Goal: Understand process/instructions: Learn how to perform a task or action

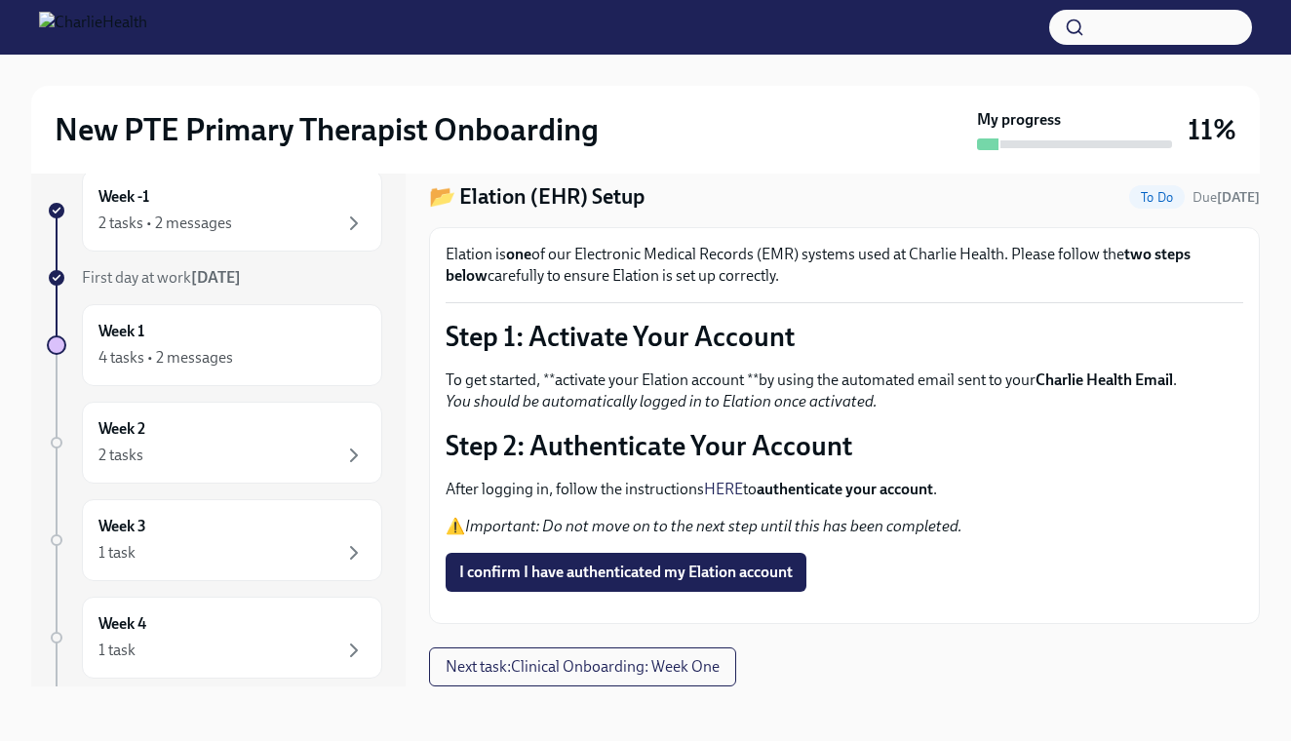
scroll to position [35, 0]
click at [638, 563] on span "I confirm I have authenticated my Elation account" at bounding box center [625, 572] width 333 height 19
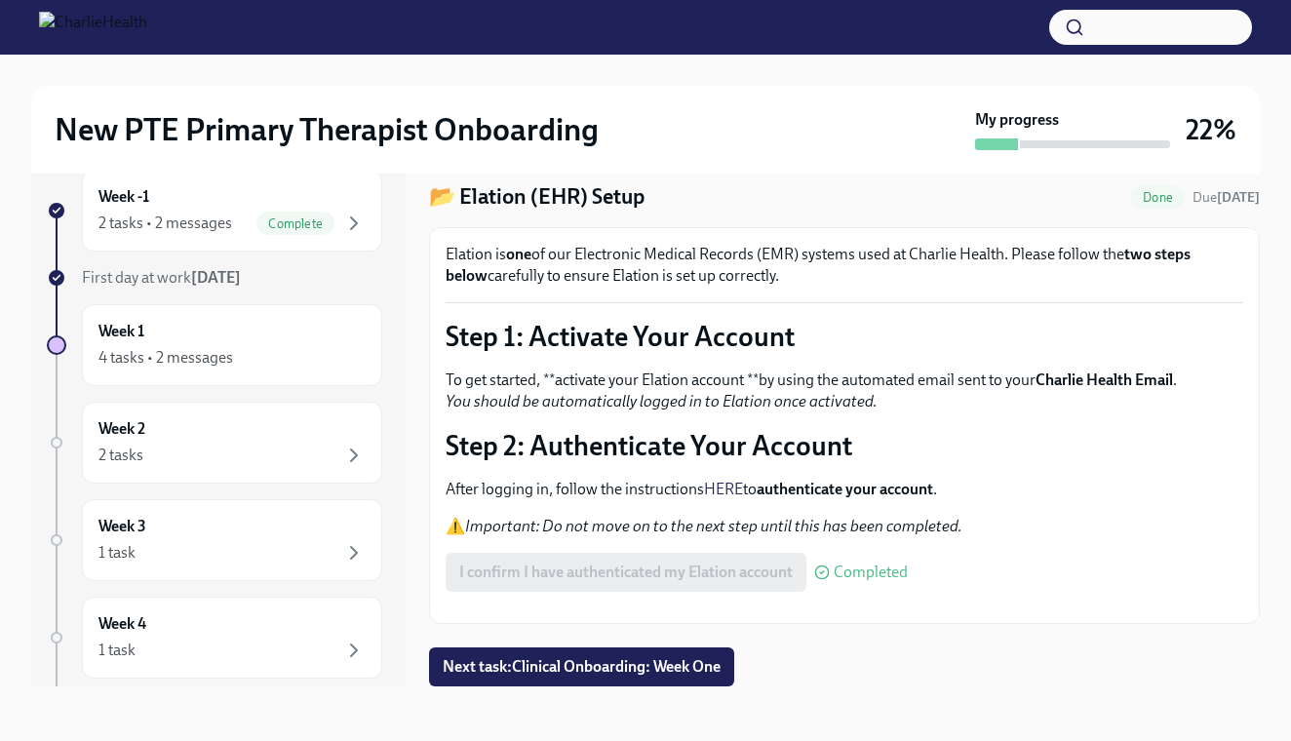
scroll to position [91, 0]
click at [596, 661] on span "Next task : Clinical Onboarding: Week One" at bounding box center [582, 666] width 278 height 19
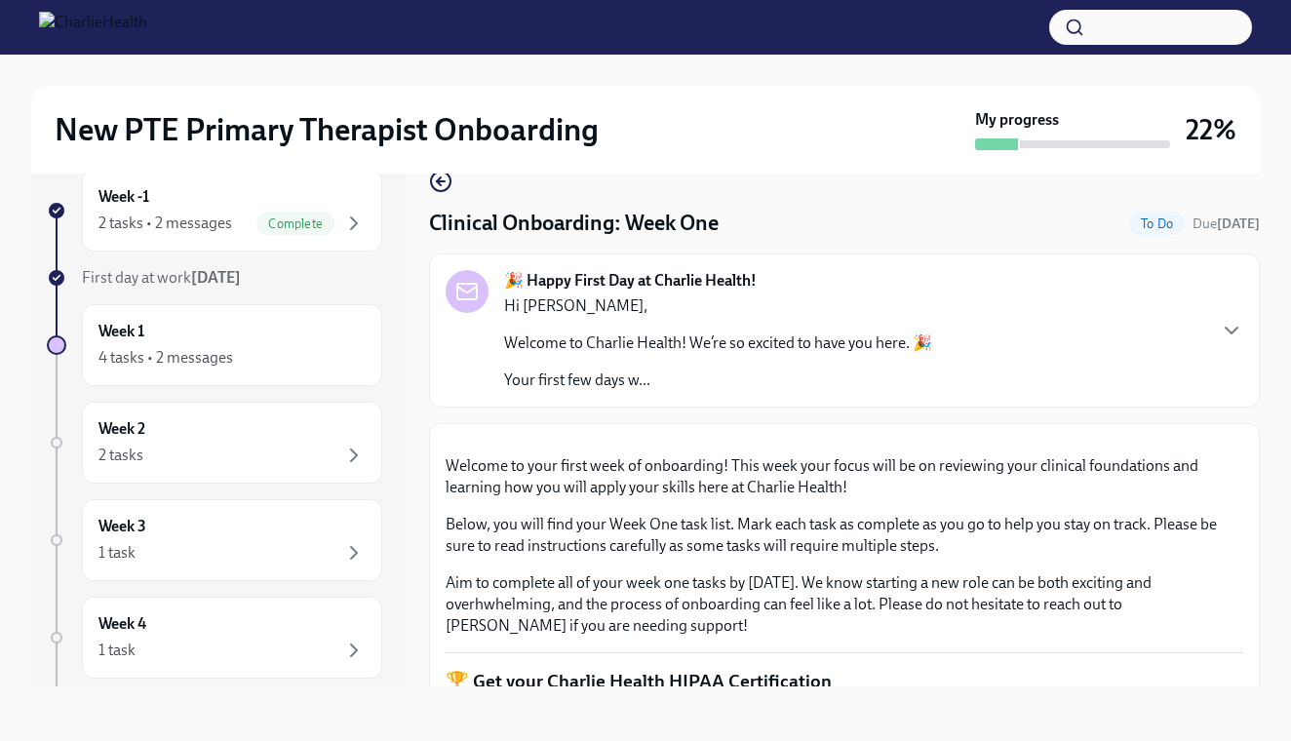
click at [860, 353] on p "Welcome to Charlie Health! We’re so excited to have you here. 🎉" at bounding box center [718, 342] width 428 height 21
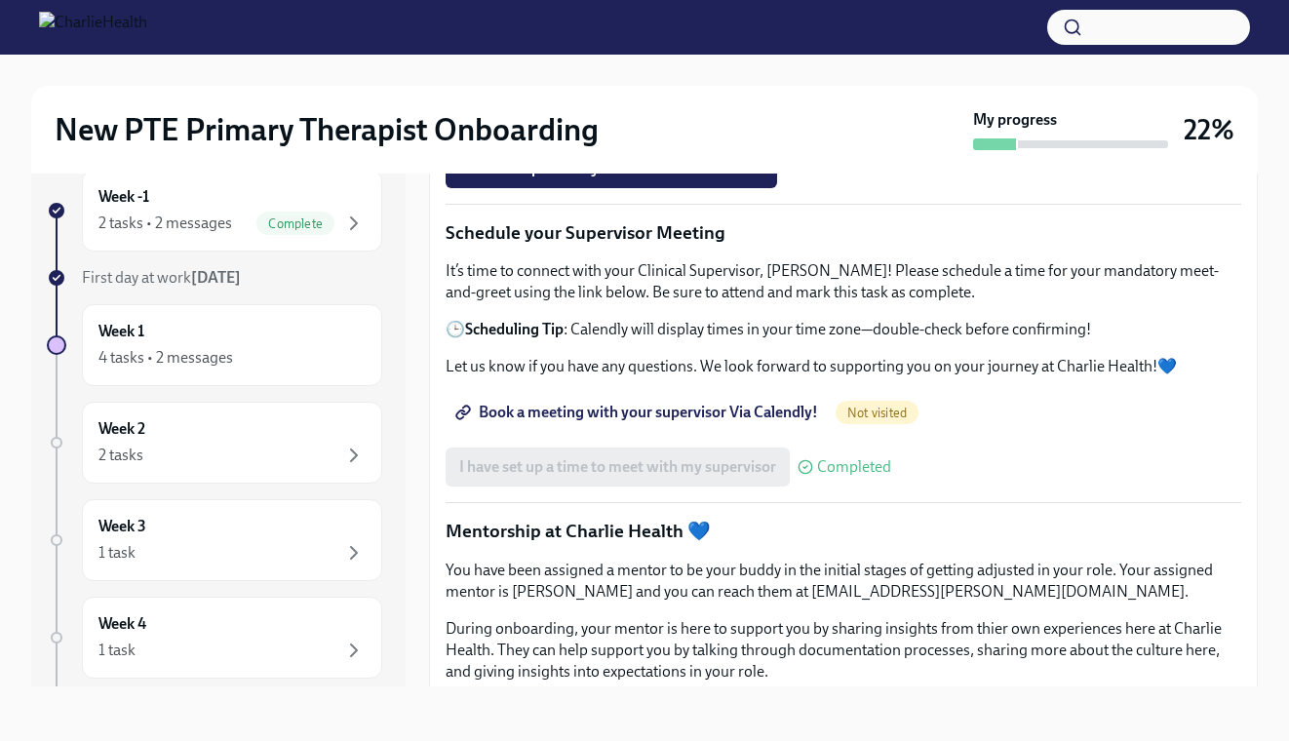
scroll to position [2502, 0]
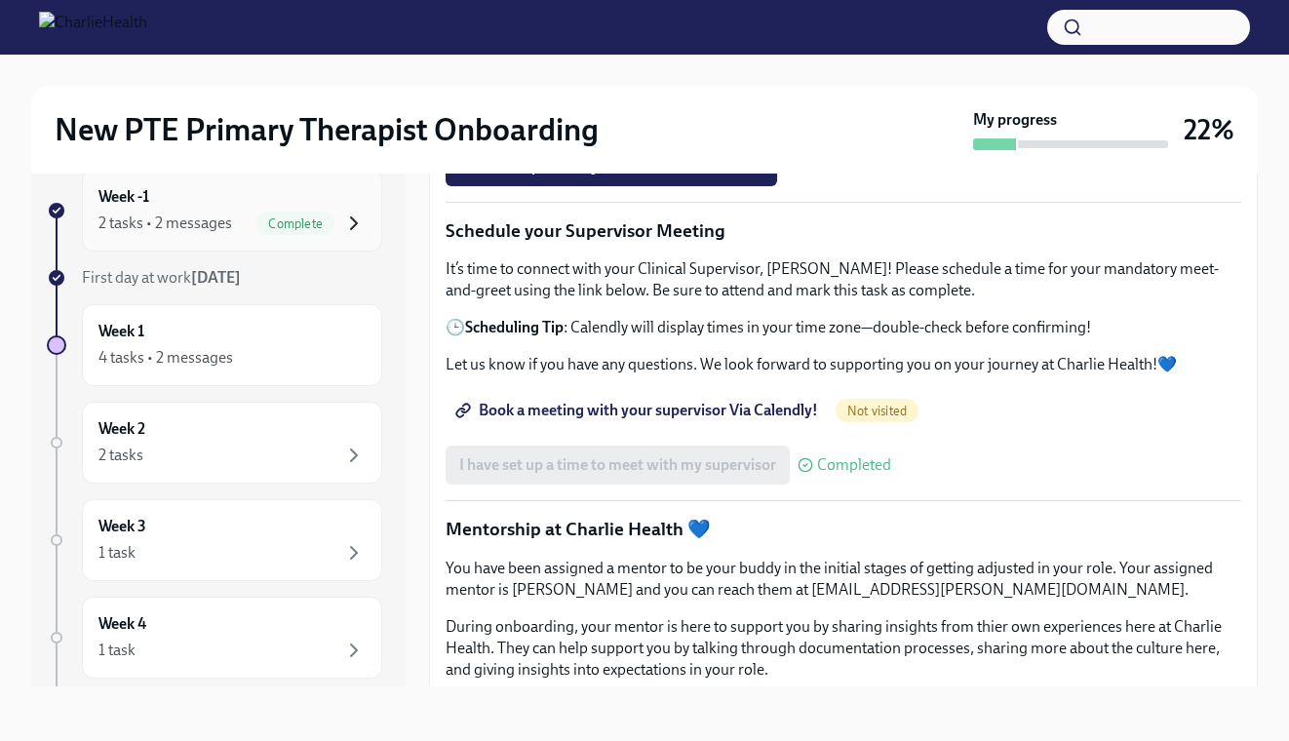
click at [349, 222] on icon "button" at bounding box center [353, 223] width 23 height 23
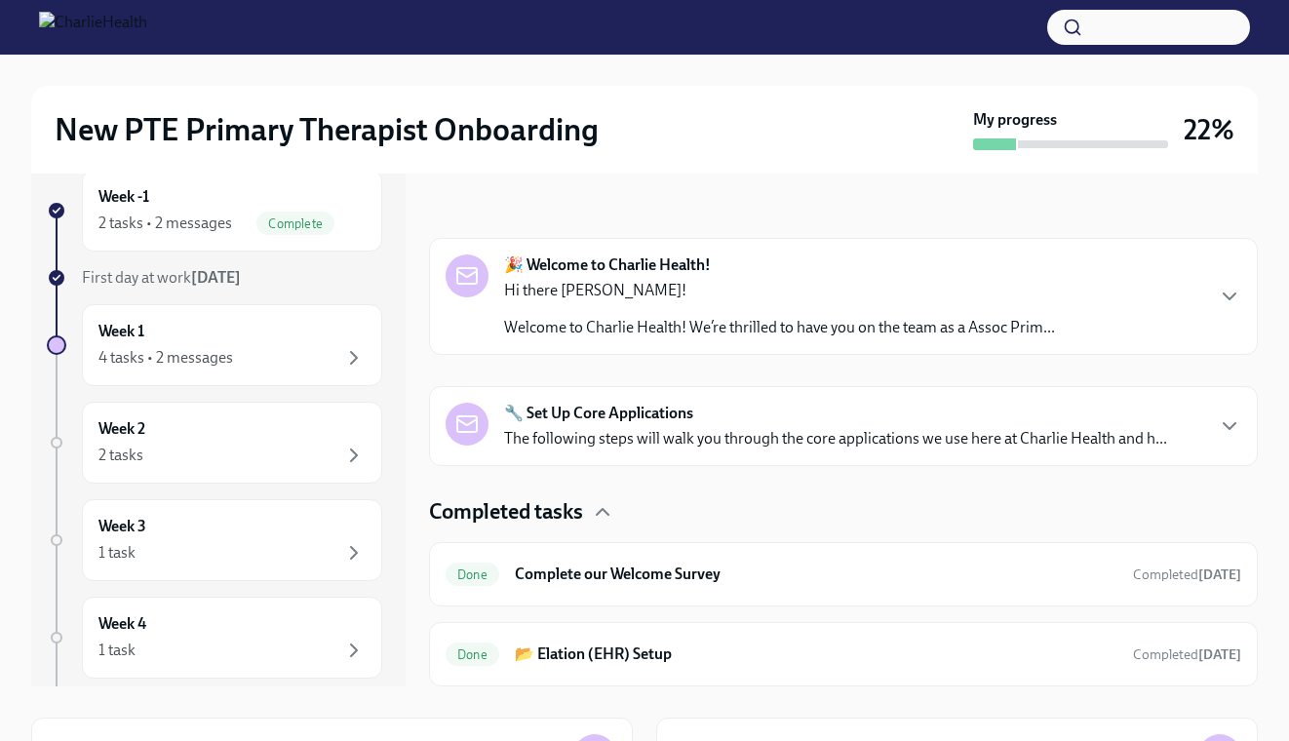
scroll to position [222, 0]
click at [568, 451] on div "🔧 Set Up Core Applications The following steps will walk you through the core a…" at bounding box center [843, 426] width 829 height 80
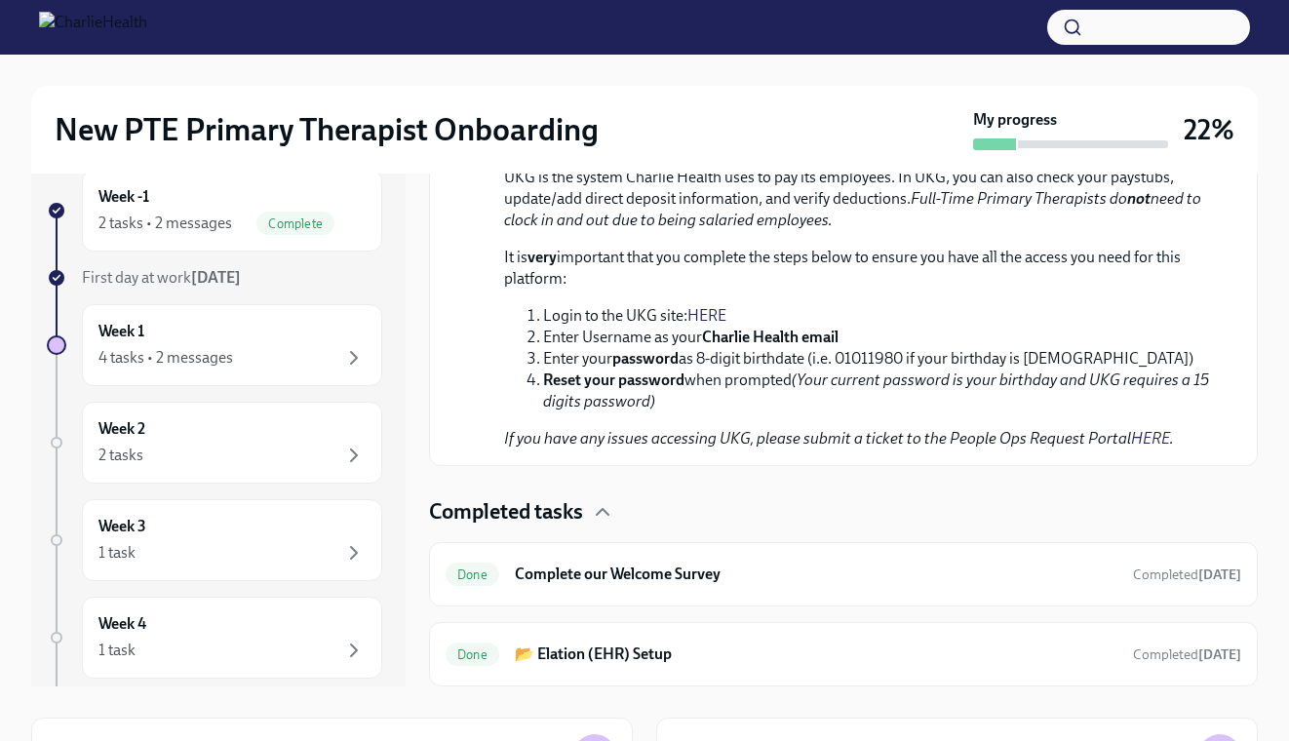
scroll to position [1503, 0]
click at [607, 648] on h6 "📂 Elation (EHR) Setup" at bounding box center [816, 653] width 603 height 21
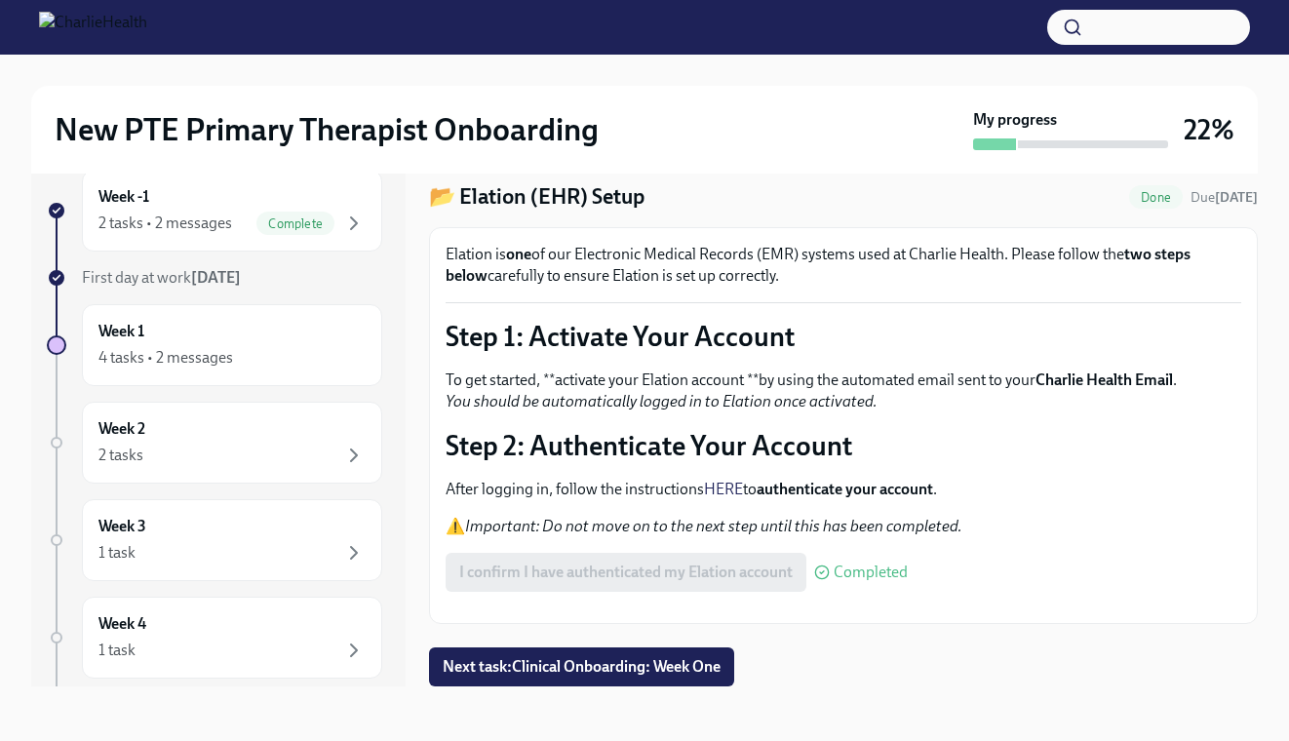
scroll to position [35, 0]
click at [484, 663] on span "Next task : Clinical Onboarding: Week One" at bounding box center [582, 666] width 278 height 19
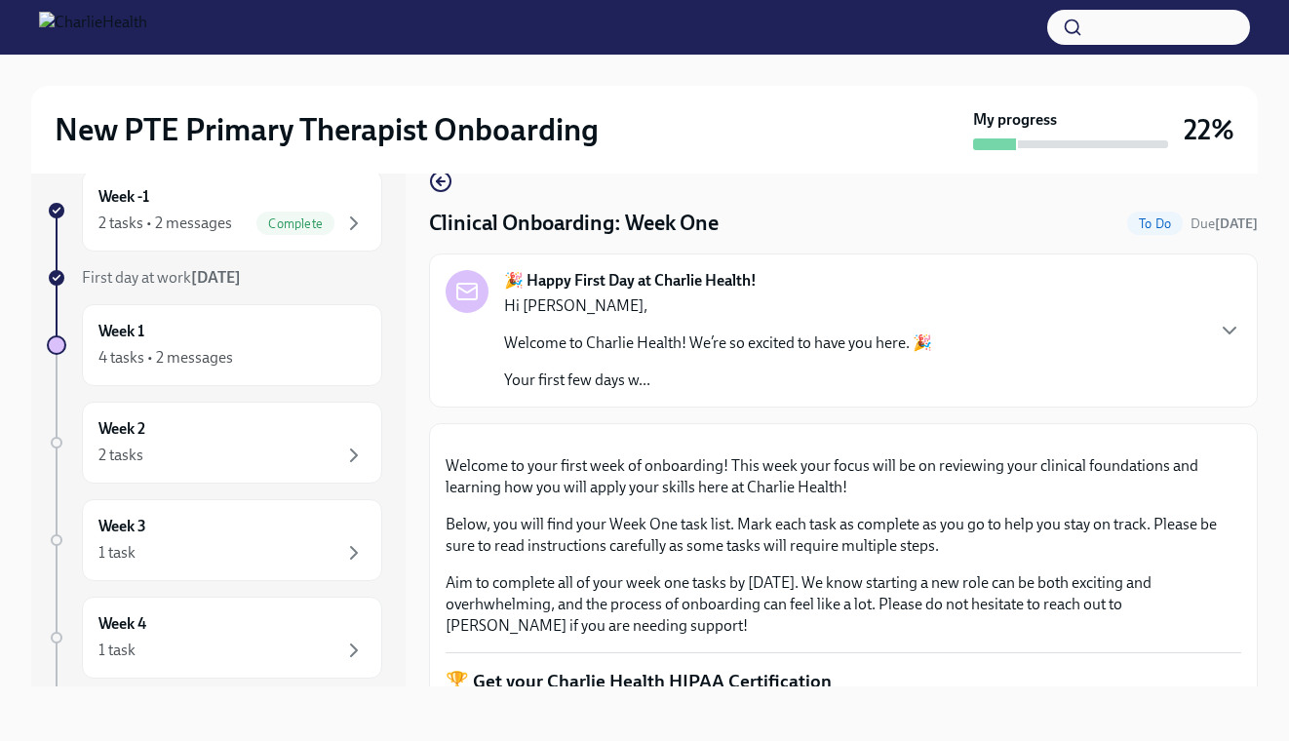
click at [660, 375] on p "Your first few days w..." at bounding box center [718, 380] width 428 height 21
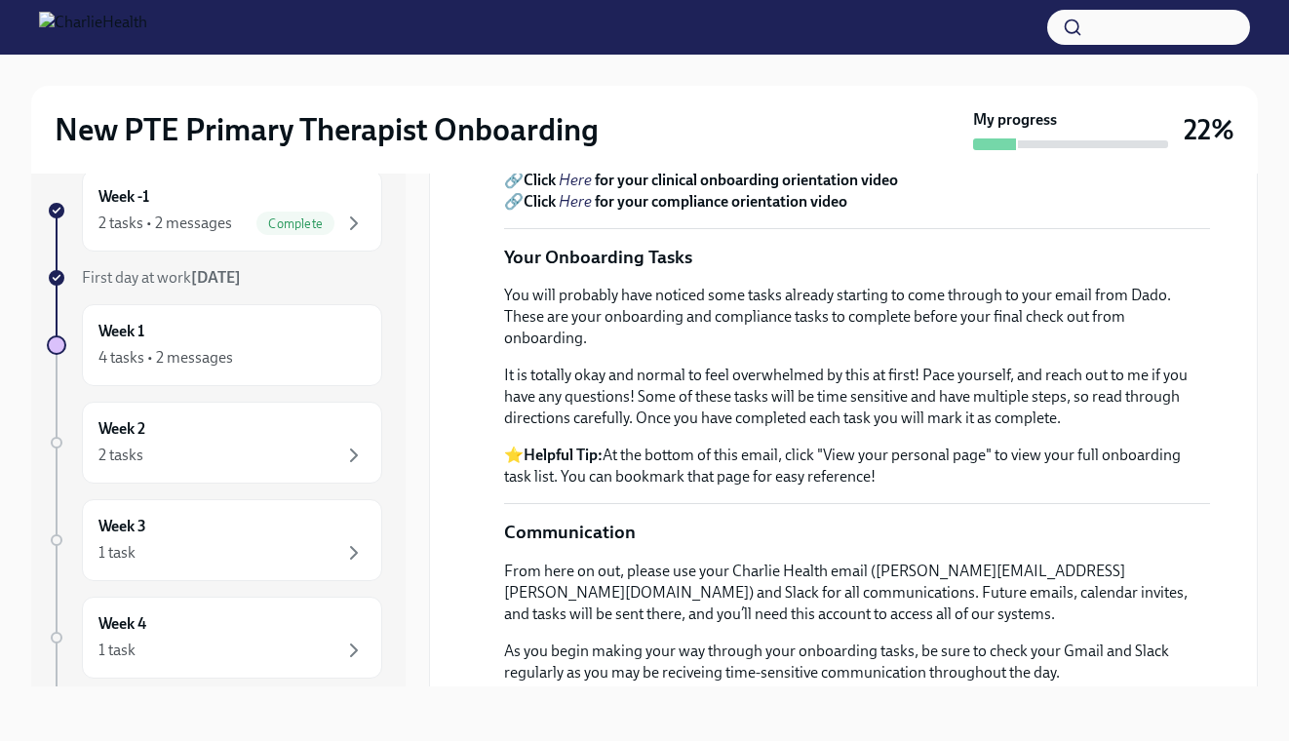
scroll to position [722, 0]
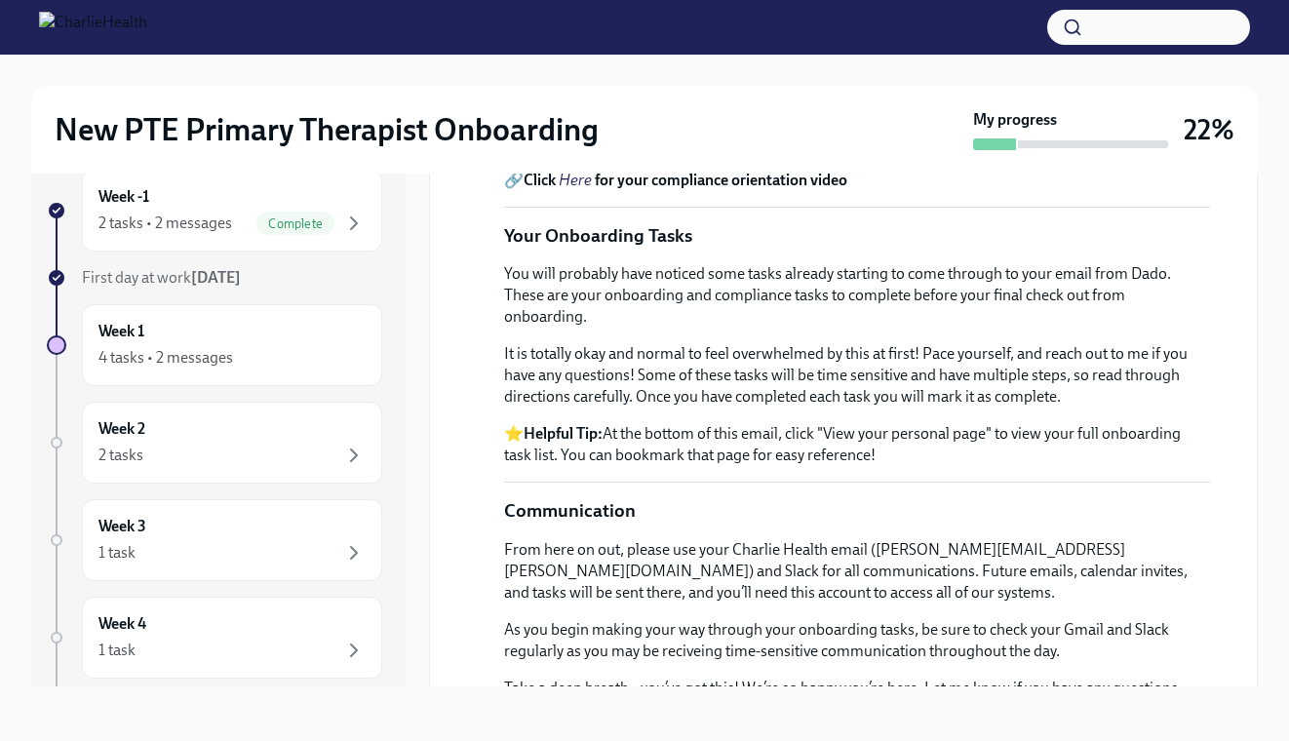
click at [585, 168] on em "Here" at bounding box center [575, 158] width 33 height 19
click at [582, 189] on em "Here" at bounding box center [575, 180] width 33 height 19
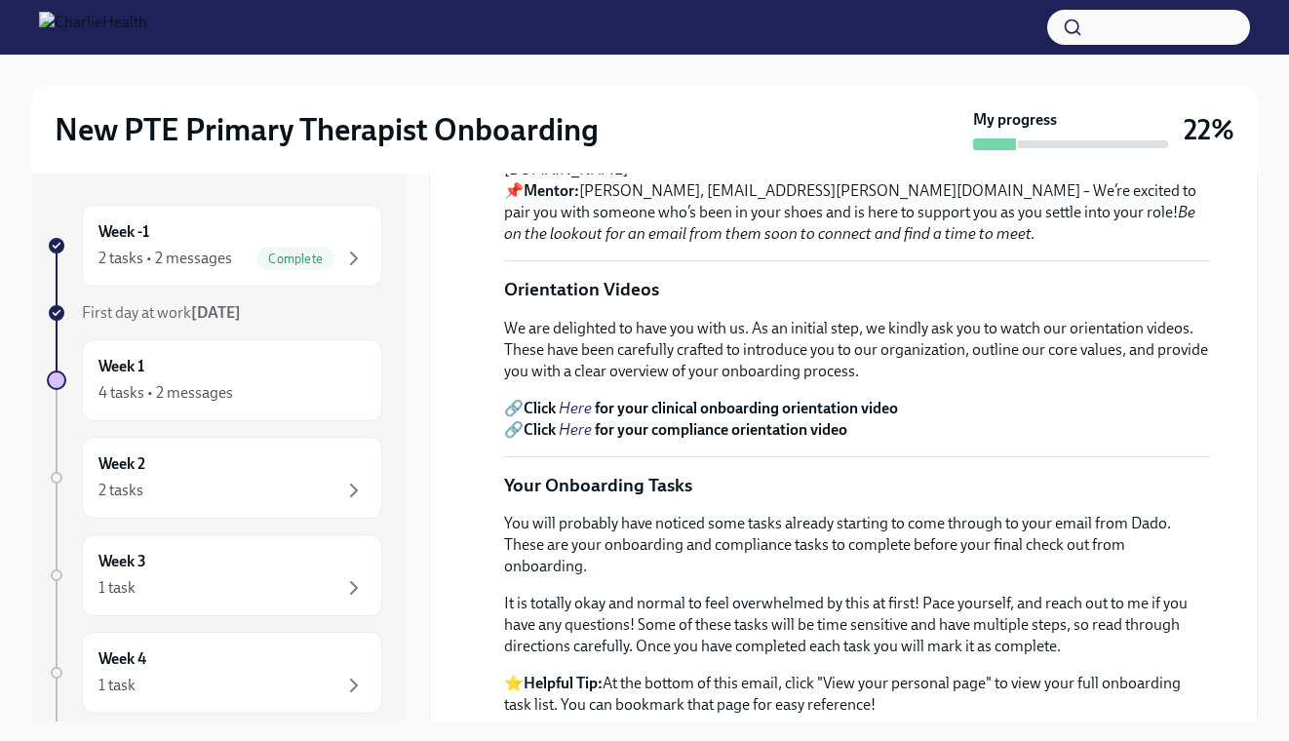
scroll to position [517, 0]
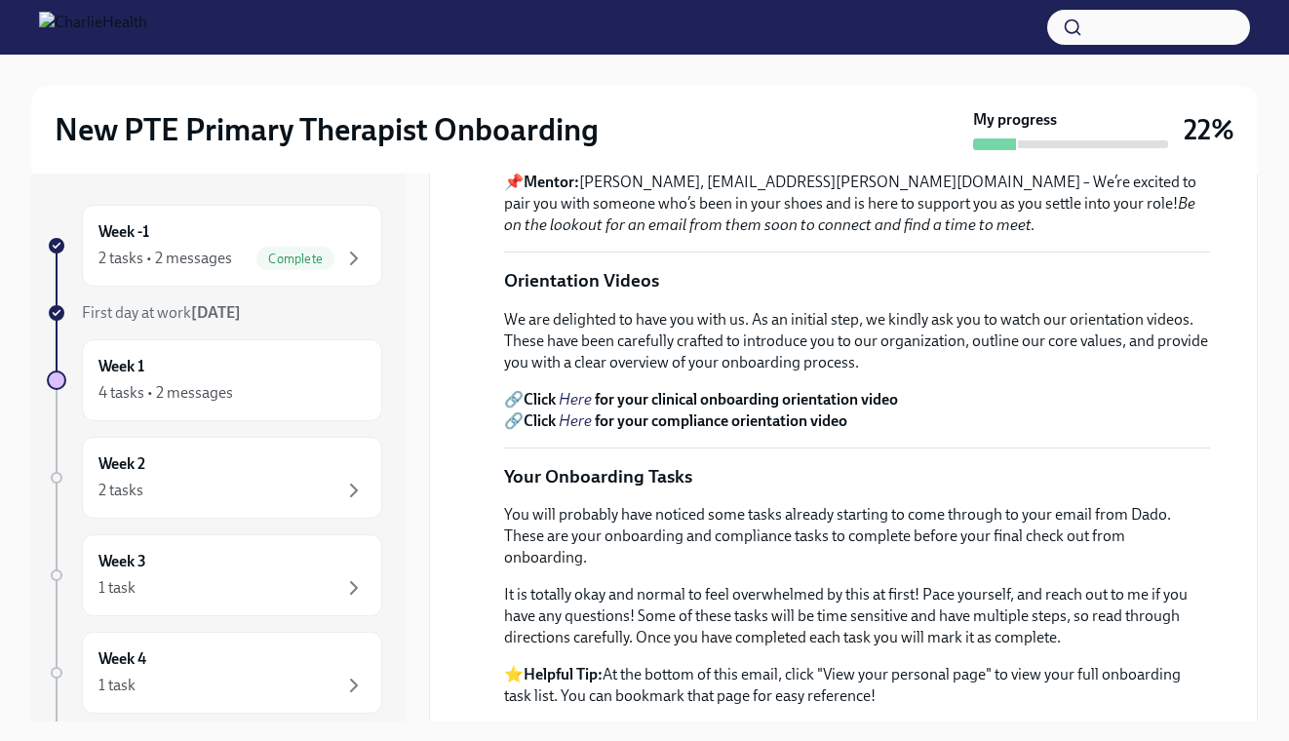
drag, startPoint x: 788, startPoint y: 371, endPoint x: 1029, endPoint y: 375, distance: 240.9
click at [1029, 236] on p "Your Support Team 📌 Compliance Specialist : [PERSON_NAME], [PERSON_NAME][EMAIL_…" at bounding box center [857, 139] width 706 height 193
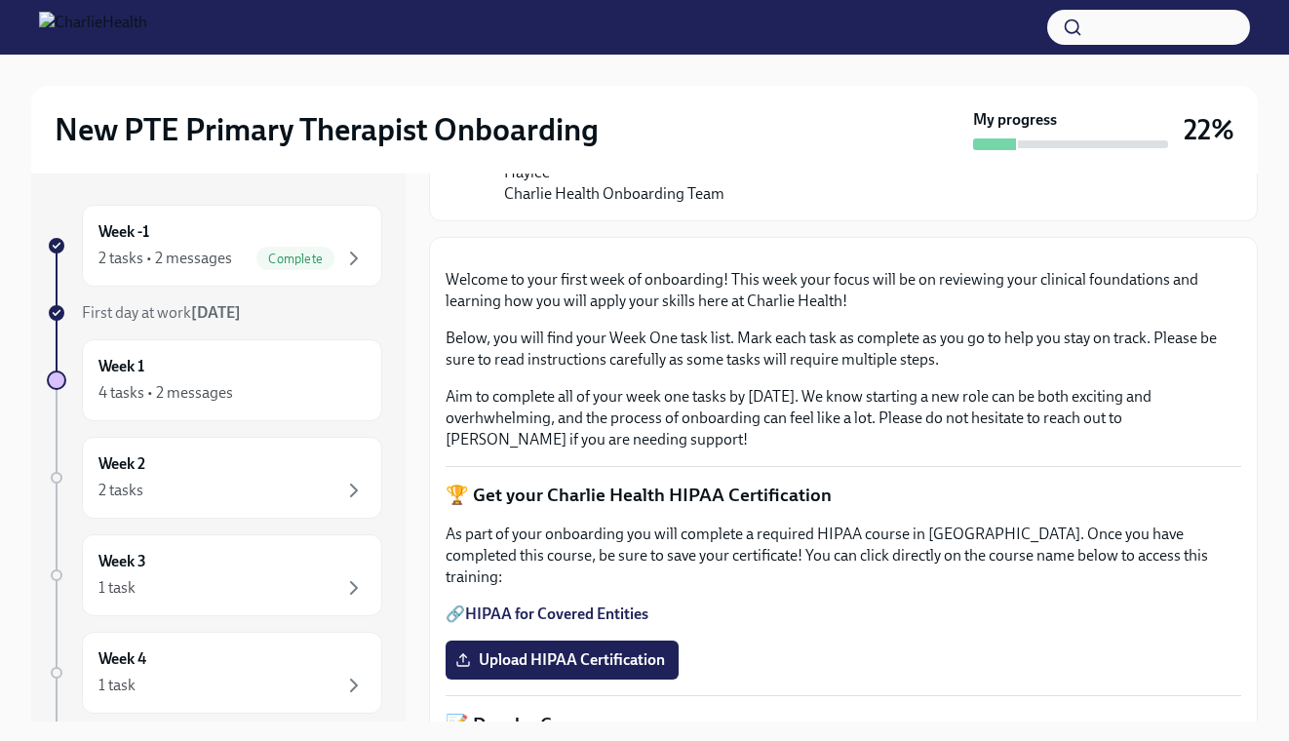
scroll to position [1311, 0]
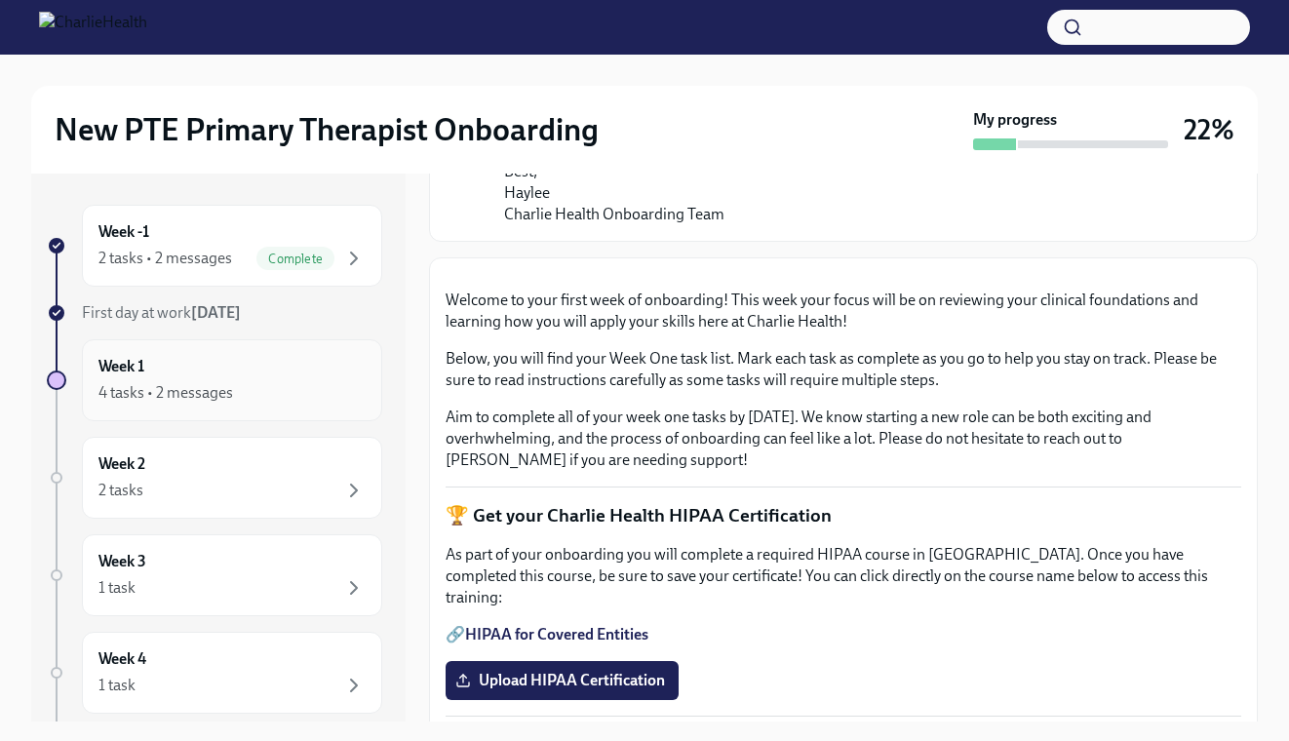
click at [244, 392] on div "4 tasks • 2 messages" at bounding box center [231, 392] width 267 height 23
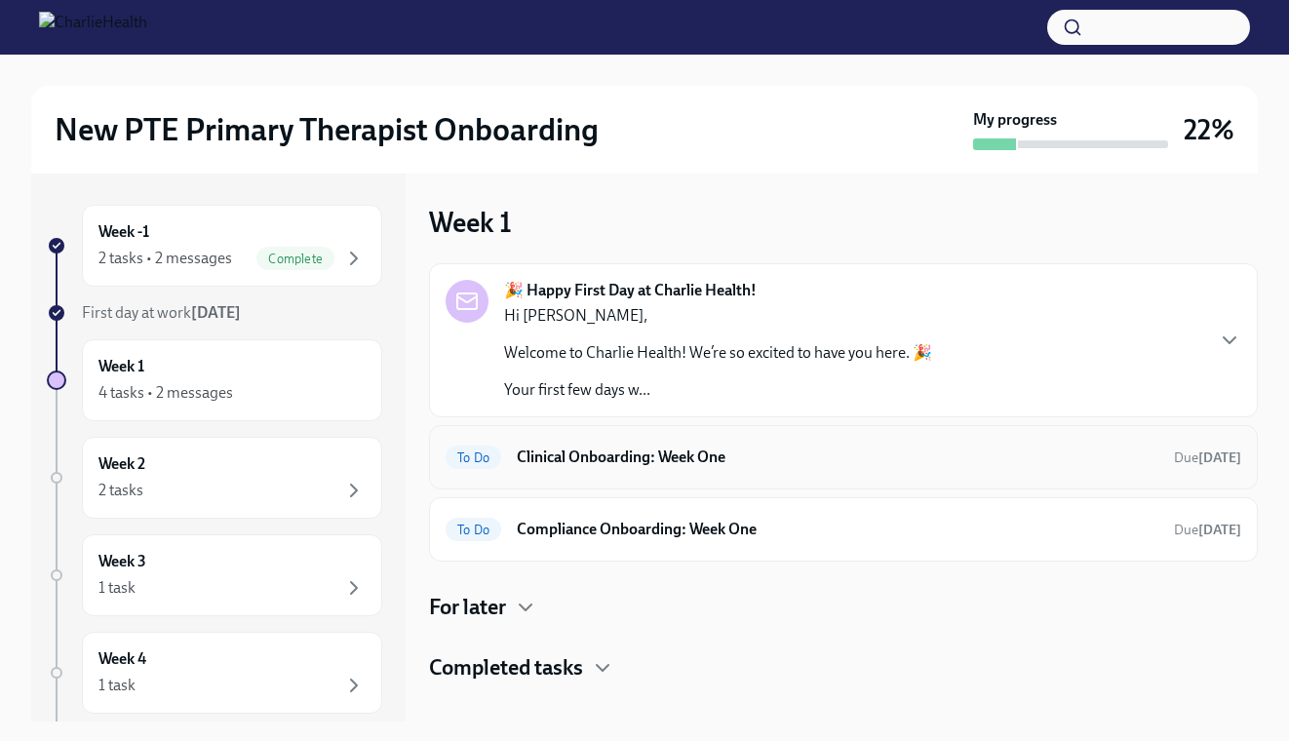
click at [538, 454] on h6 "Clinical Onboarding: Week One" at bounding box center [838, 457] width 642 height 21
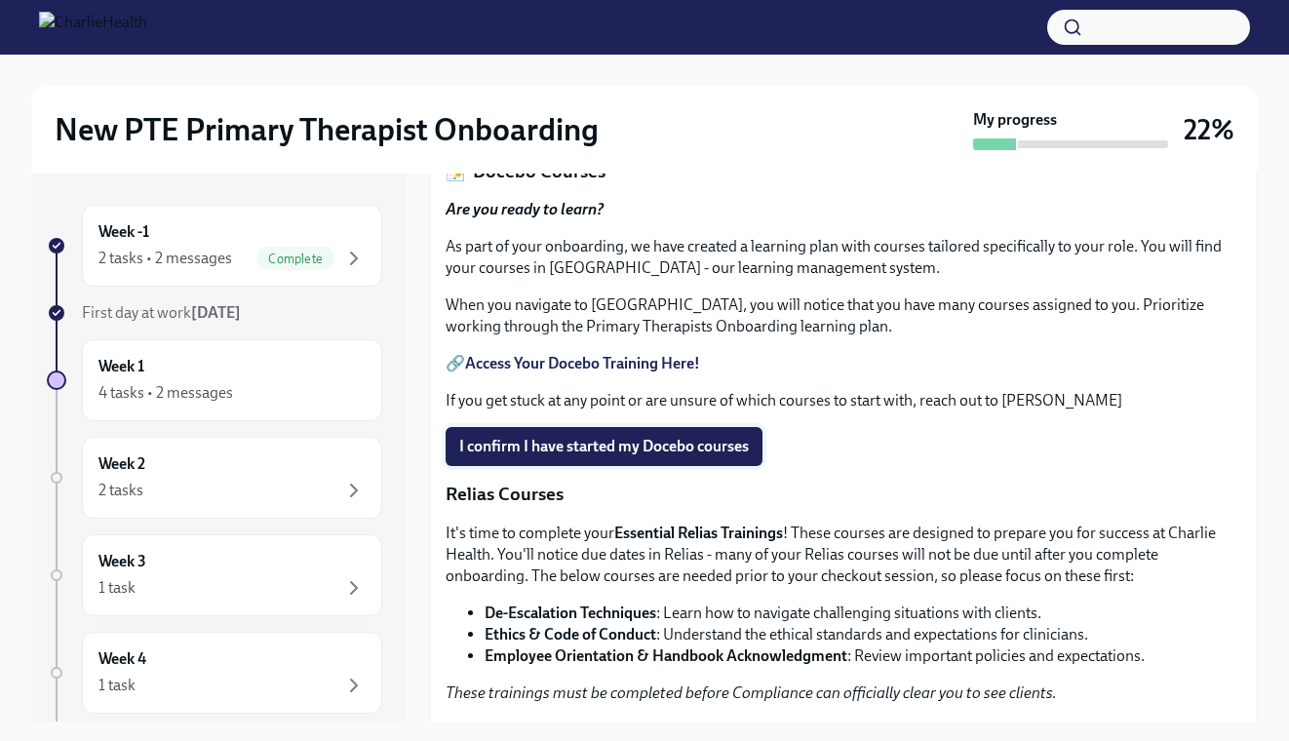
scroll to position [768, 0]
